Goal: Contribute content: Add original content to the website for others to see

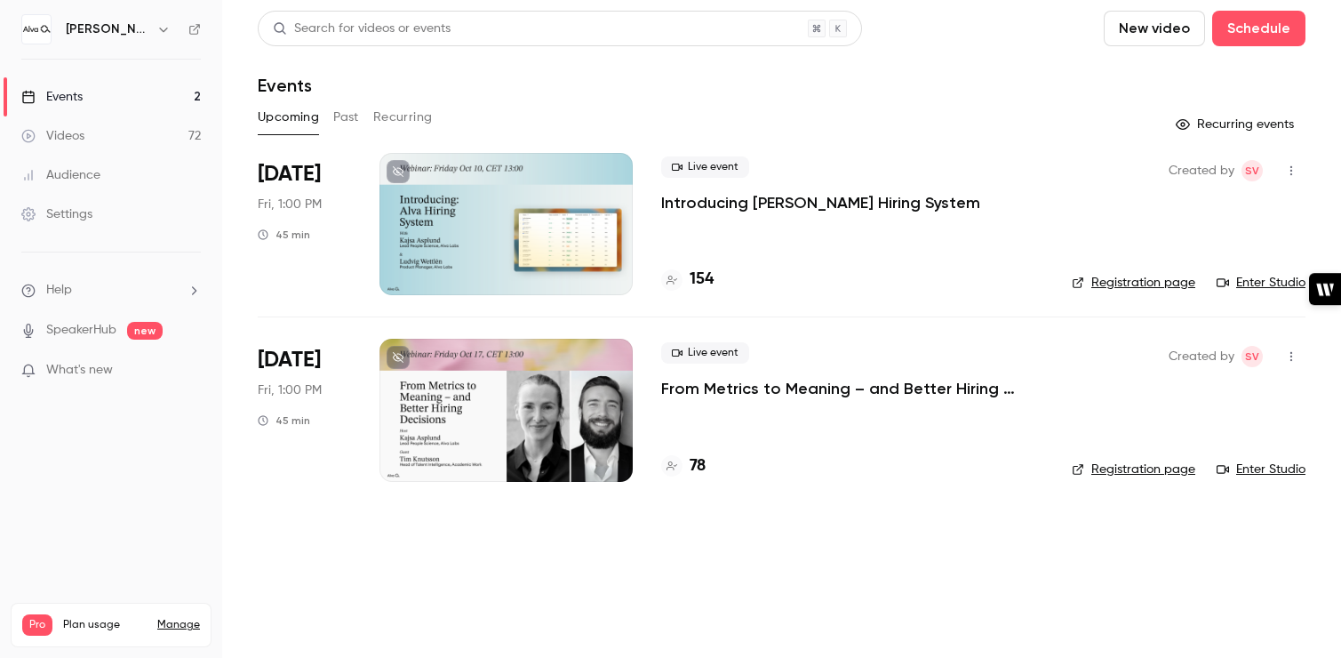
click at [347, 115] on button "Past" at bounding box center [346, 117] width 26 height 28
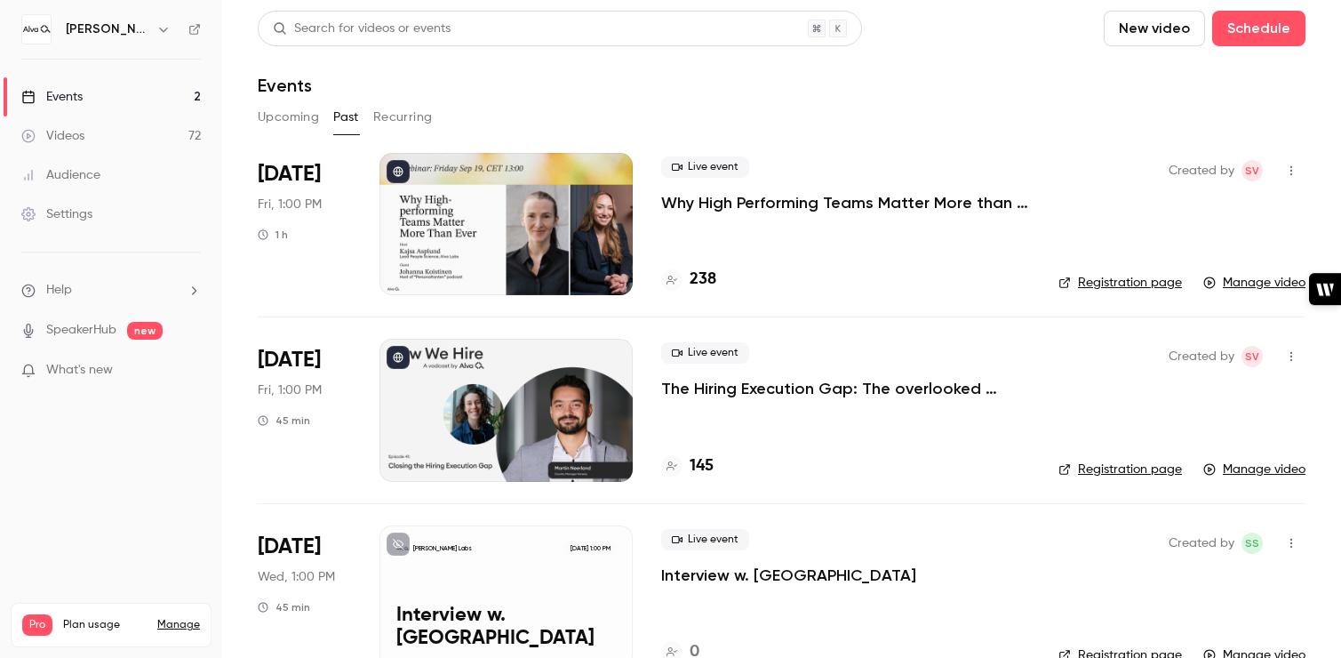
click at [1295, 172] on icon "button" at bounding box center [1291, 170] width 14 height 12
click at [1237, 210] on div "Share" at bounding box center [1223, 216] width 135 height 18
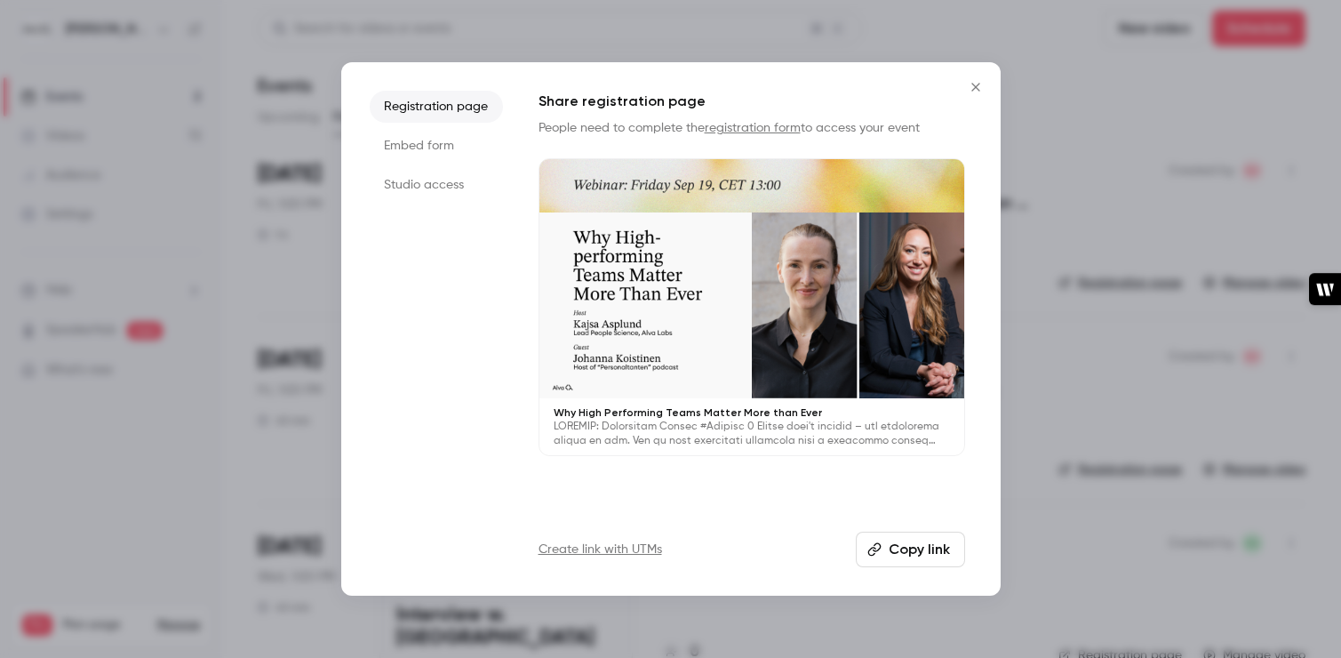
click at [922, 548] on button "Copy link" at bounding box center [910, 550] width 109 height 36
click at [975, 86] on icon "Close" at bounding box center [976, 87] width 8 height 8
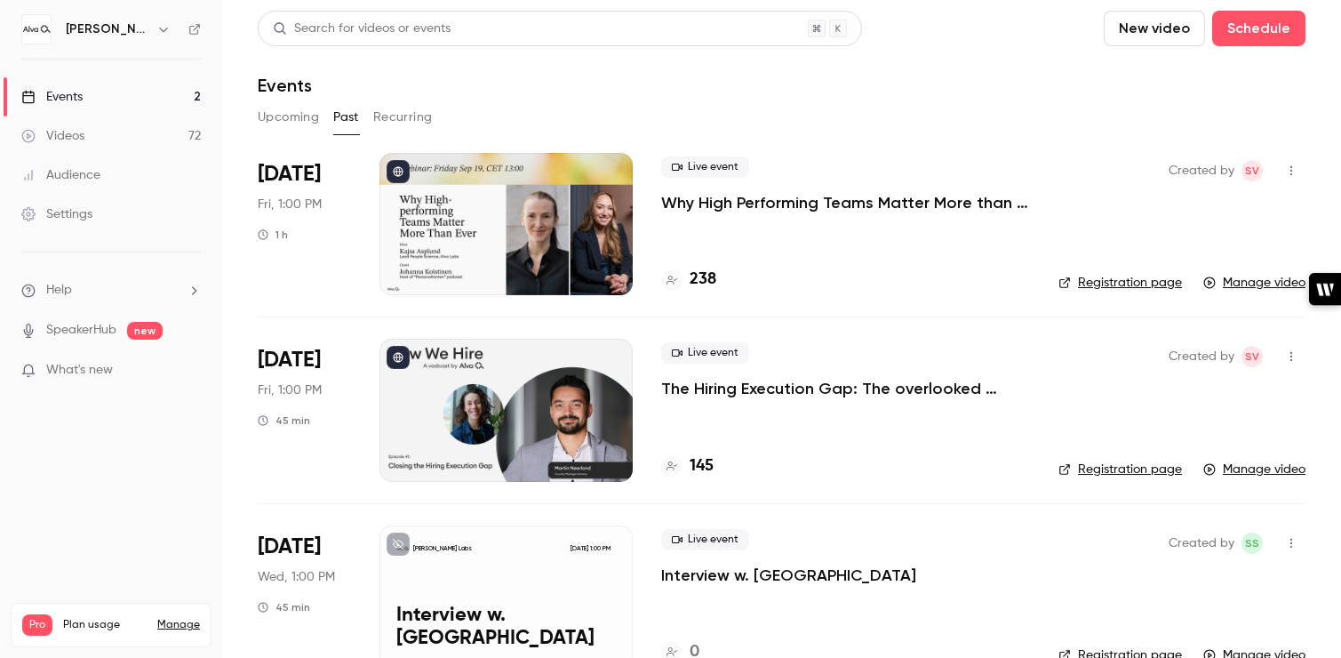
click at [107, 36] on h6 "[PERSON_NAME] Labs" at bounding box center [108, 29] width 84 height 18
click at [156, 31] on icon "button" at bounding box center [163, 29] width 14 height 14
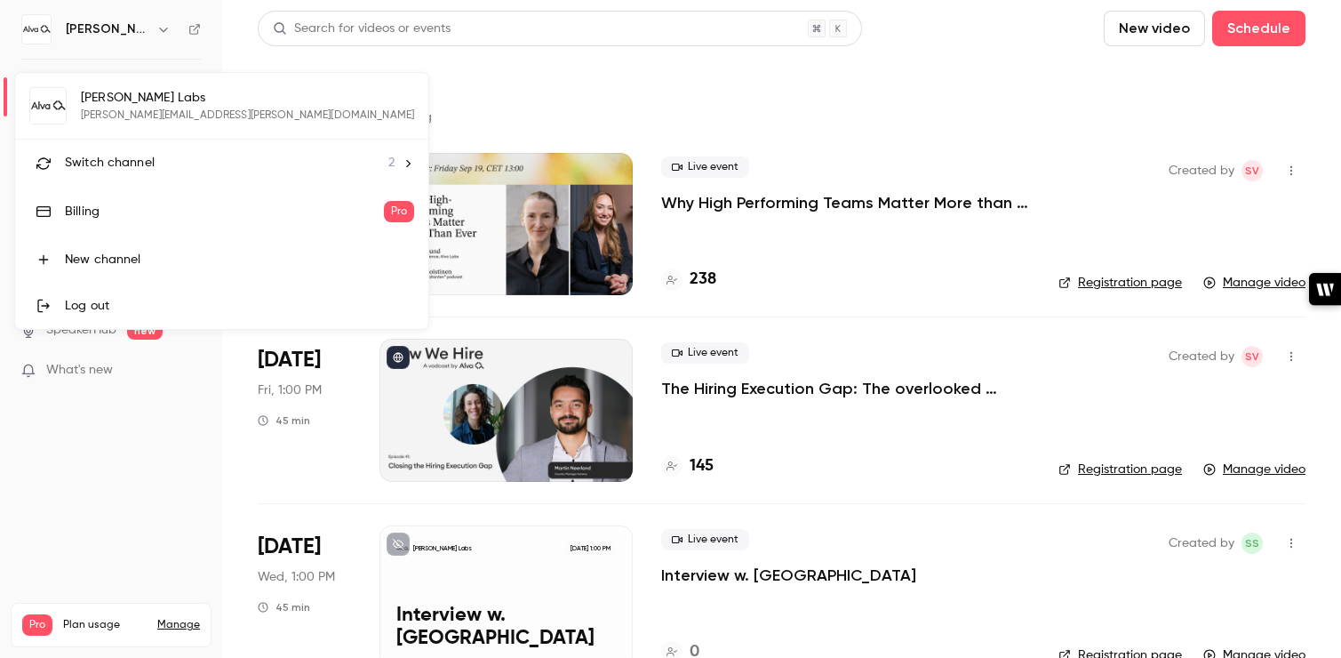
click at [145, 116] on div "[PERSON_NAME] Labs [PERSON_NAME][EMAIL_ADDRESS][PERSON_NAME][DOMAIN_NAME] Switc…" at bounding box center [221, 201] width 413 height 256
click at [114, 103] on div "[PERSON_NAME] Labs [PERSON_NAME][EMAIL_ADDRESS][PERSON_NAME][DOMAIN_NAME] Switc…" at bounding box center [221, 201] width 413 height 256
click at [1028, 41] on div at bounding box center [670, 329] width 1341 height 658
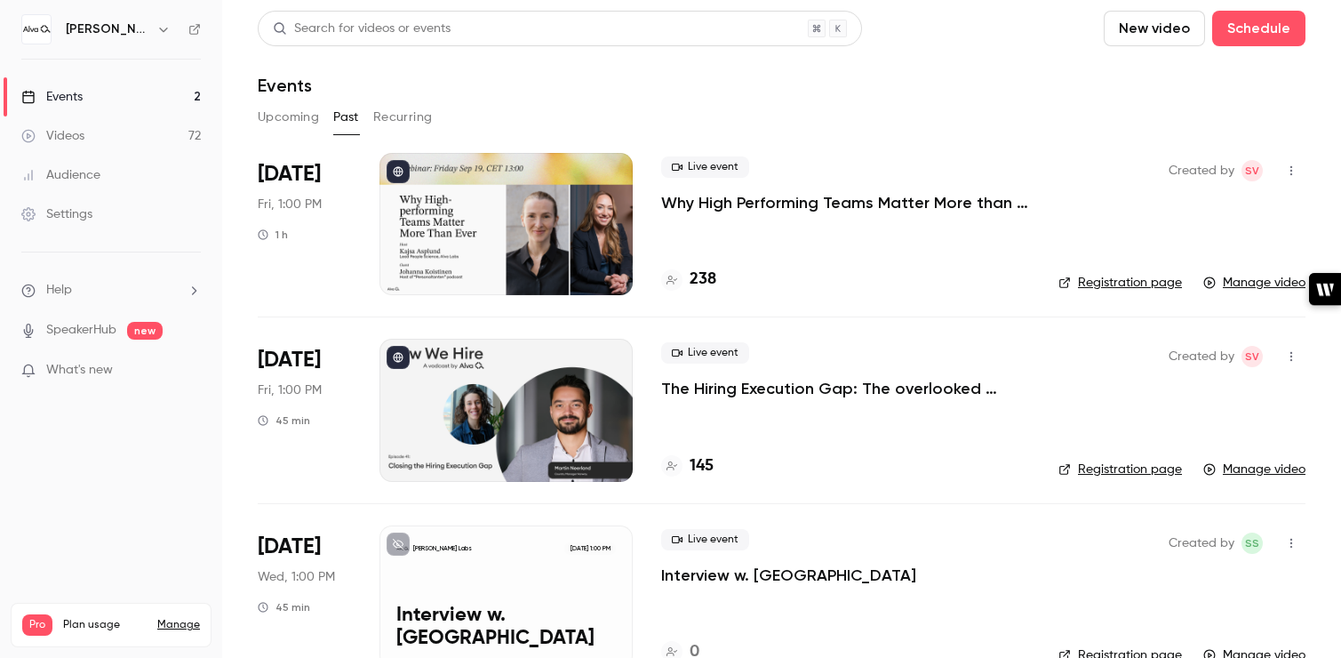
click at [266, 116] on button "Upcoming" at bounding box center [288, 117] width 61 height 28
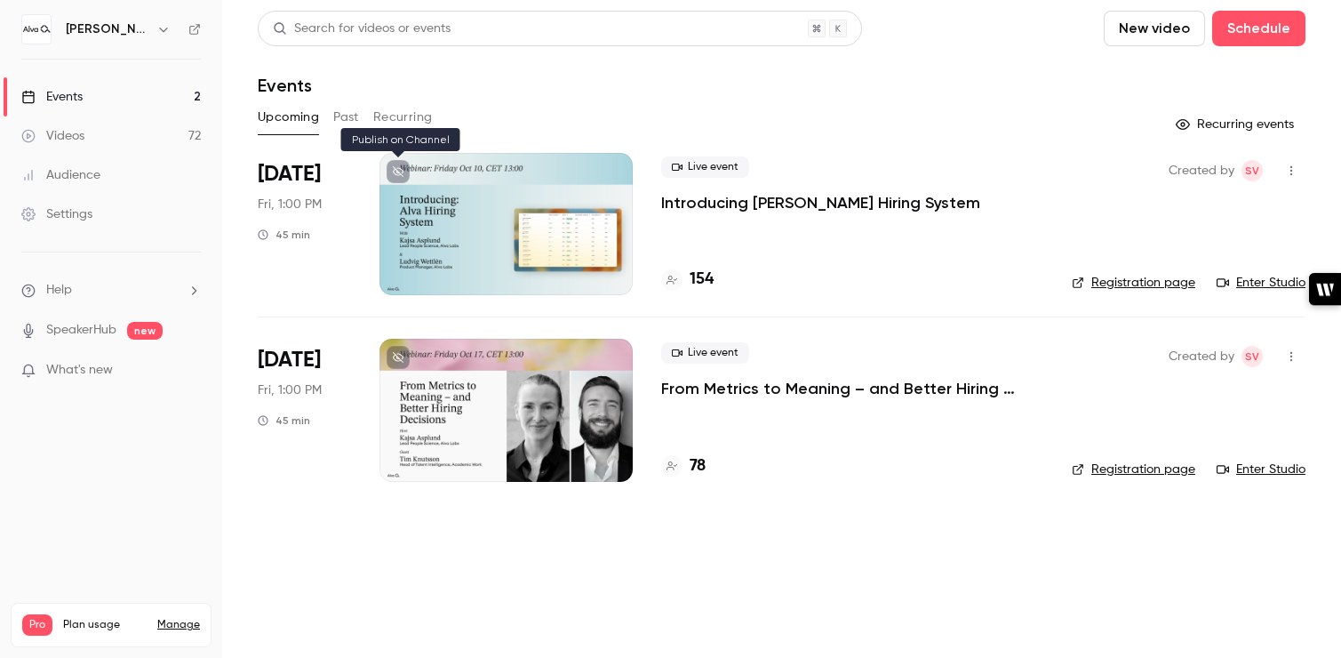
click at [396, 172] on icon at bounding box center [398, 171] width 11 height 11
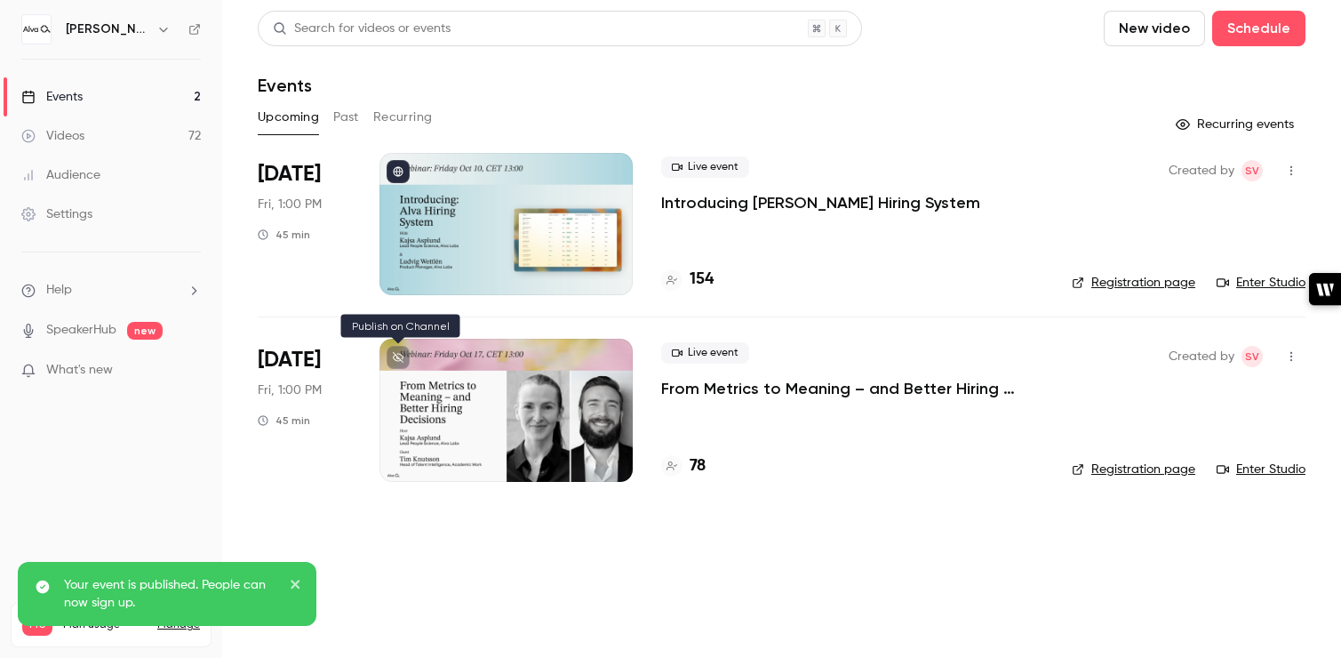
click at [399, 364] on button at bounding box center [398, 357] width 23 height 23
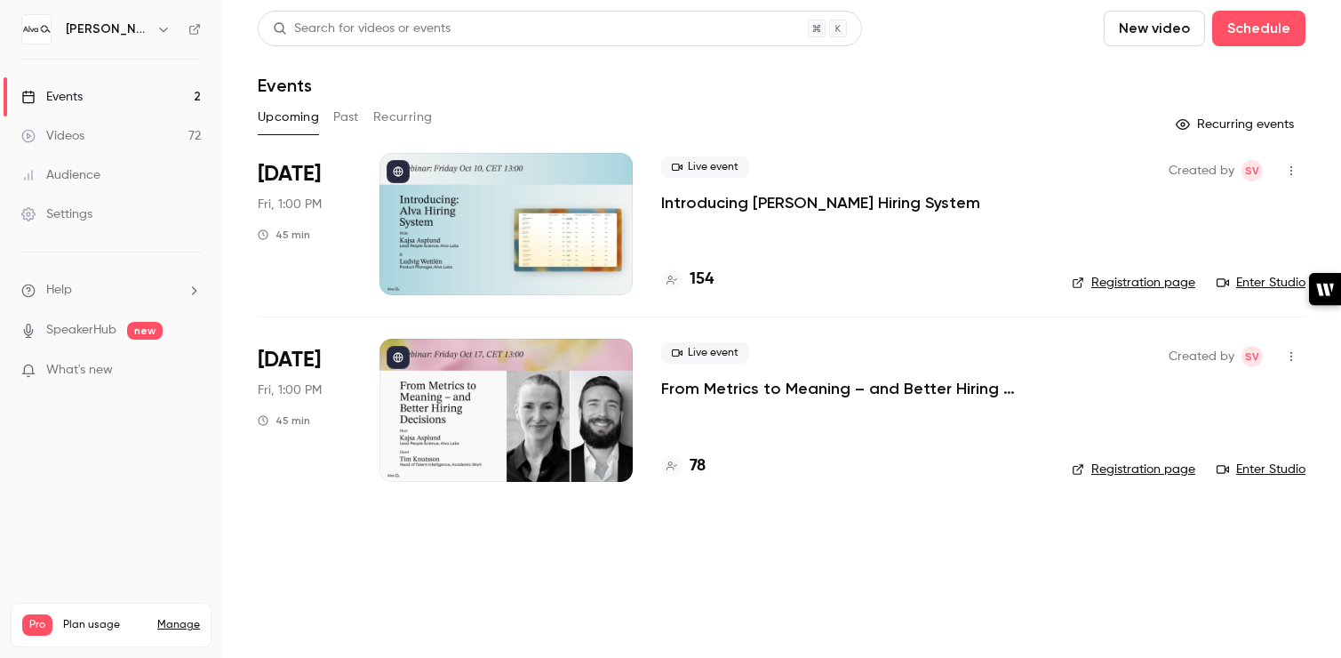
click at [343, 115] on button "Past" at bounding box center [346, 117] width 26 height 28
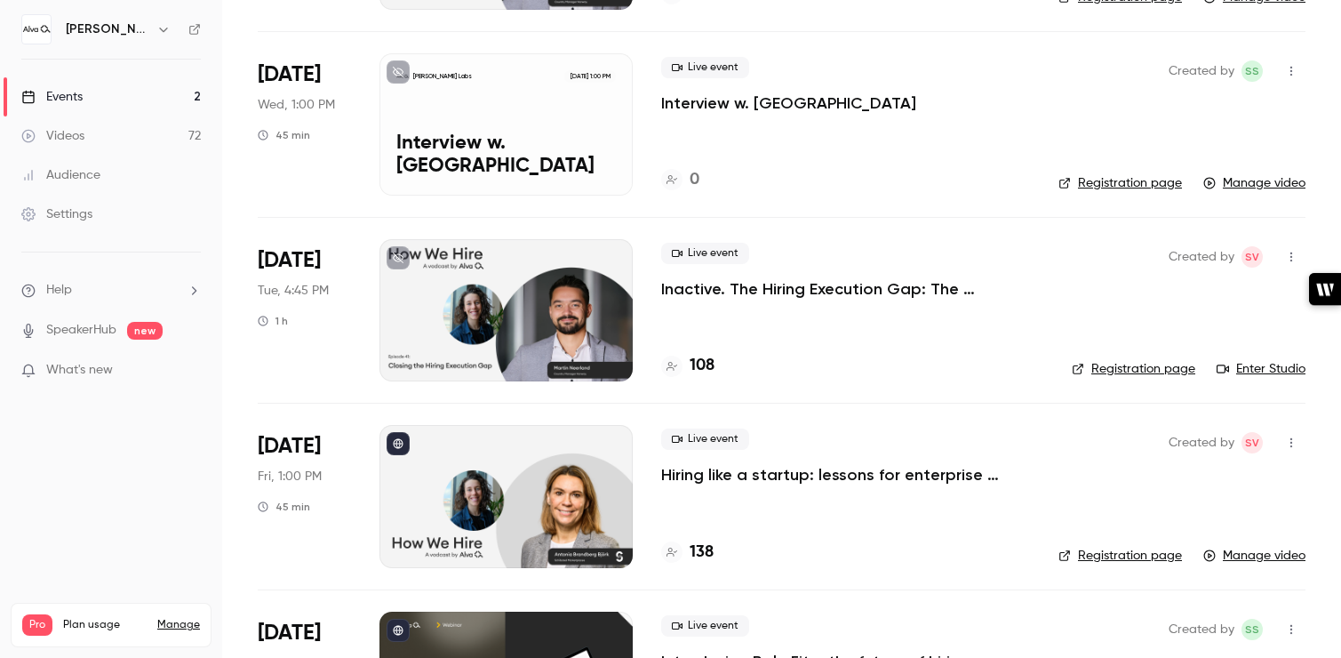
scroll to position [493, 0]
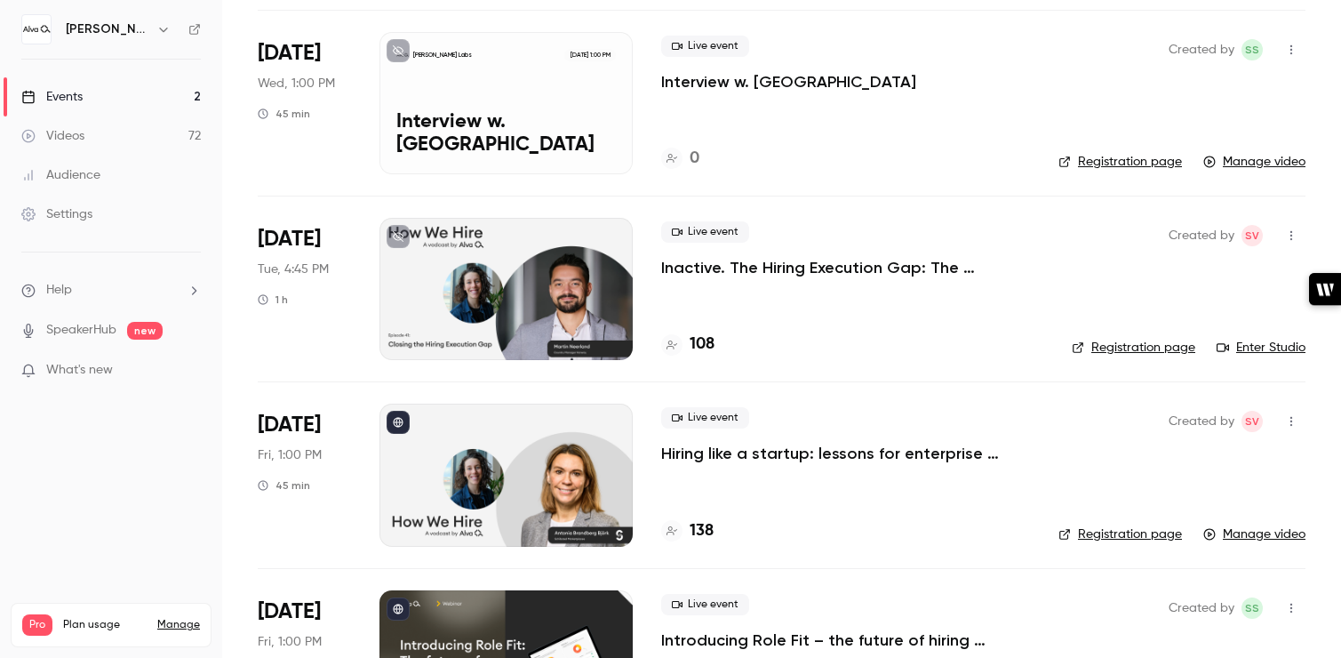
click at [1293, 416] on icon "button" at bounding box center [1291, 421] width 14 height 12
click at [955, 439] on div at bounding box center [670, 329] width 1341 height 658
click at [918, 451] on p "Hiring like a startup: lessons for enterprise growth" at bounding box center [845, 453] width 369 height 21
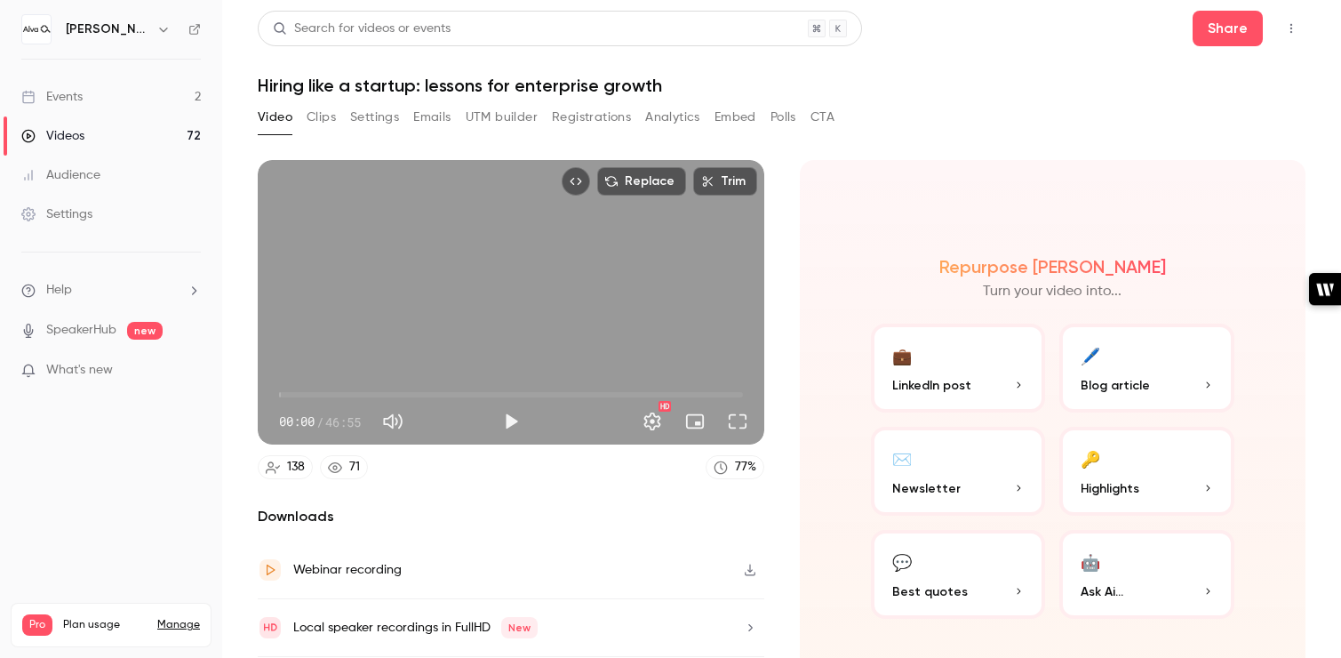
click at [377, 118] on button "Settings" at bounding box center [374, 117] width 49 height 28
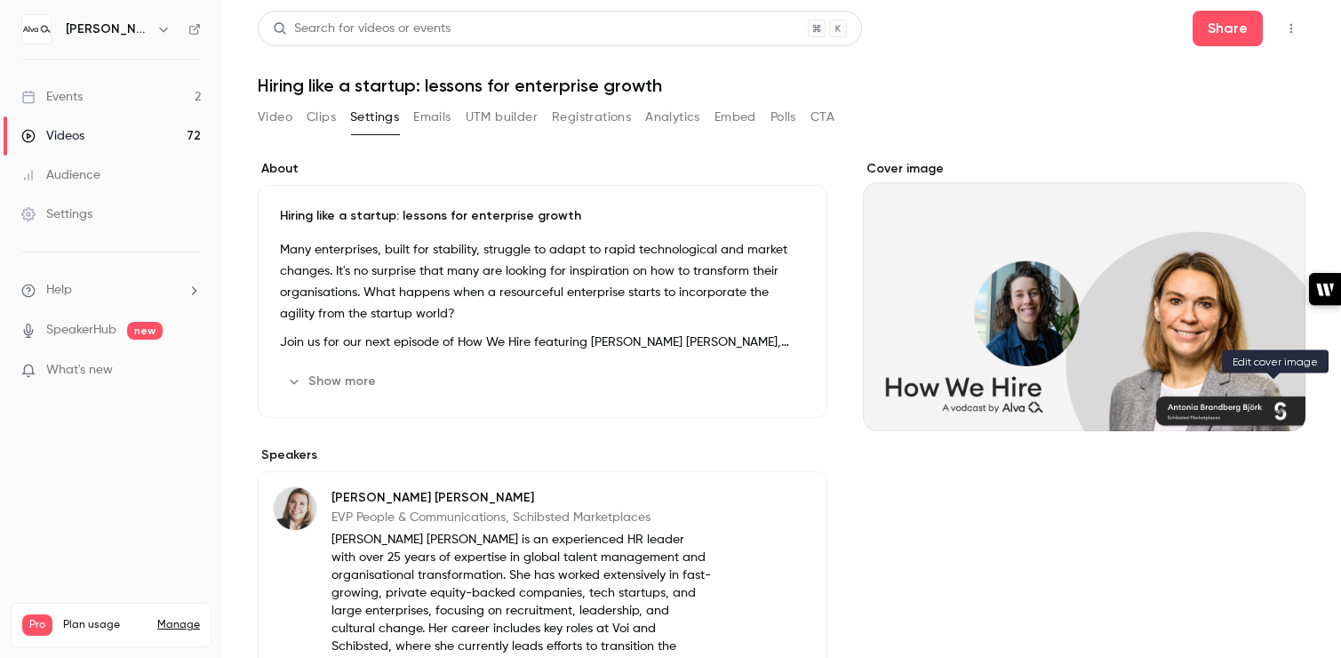
click at [1275, 399] on icon "Cover image" at bounding box center [1274, 399] width 20 height 14
click at [1202, 308] on div "Cover image" at bounding box center [1084, 295] width 443 height 271
click at [0, 0] on input "Cover image" at bounding box center [0, 0] width 0 height 0
